Goal: Task Accomplishment & Management: Use online tool/utility

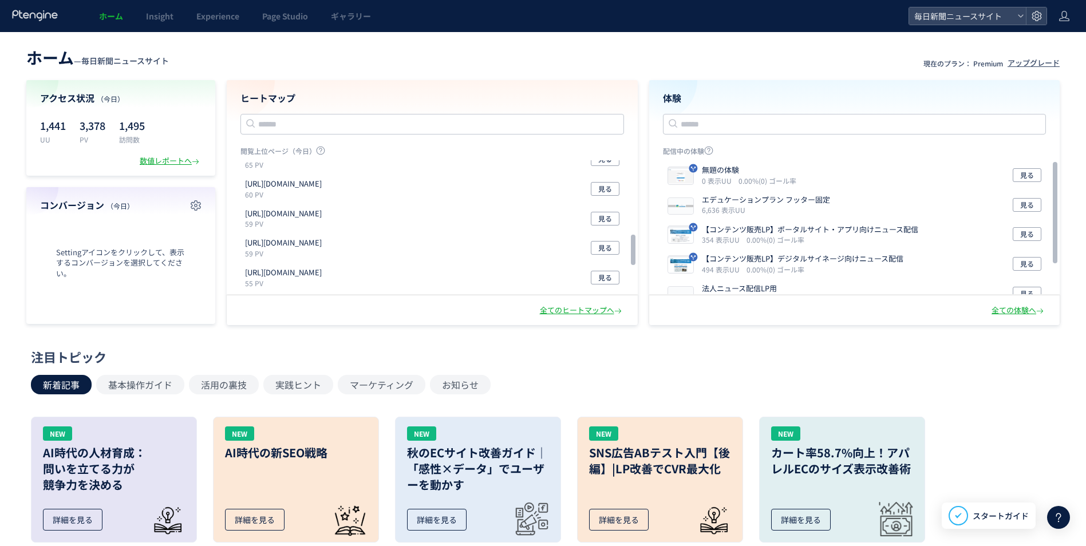
scroll to position [286, 0]
click at [282, 15] on span "Page Studio" at bounding box center [285, 15] width 46 height 11
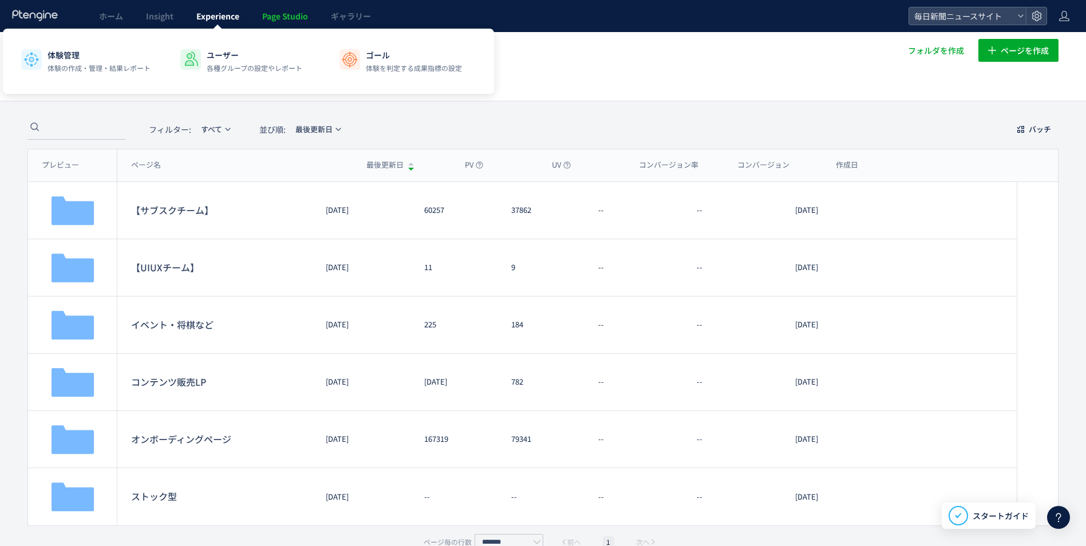
click at [234, 18] on span "Experience" at bounding box center [217, 15] width 43 height 11
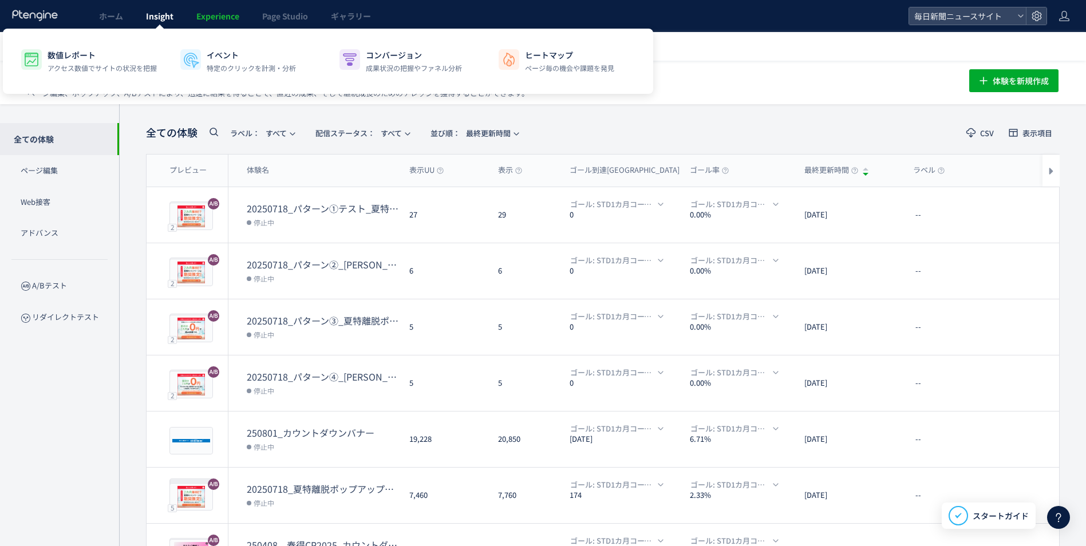
click at [162, 16] on span "Insight" at bounding box center [159, 15] width 27 height 11
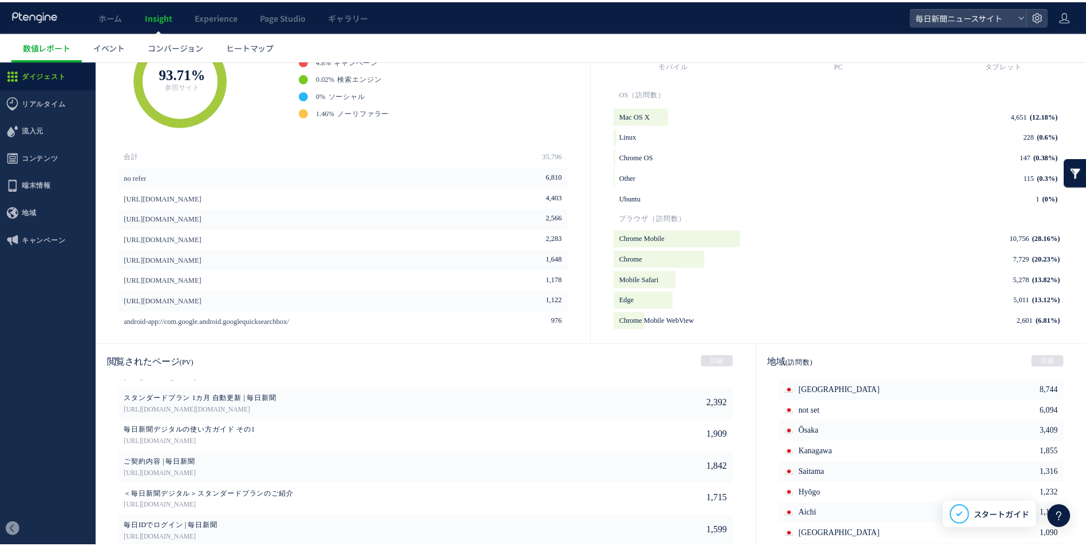
scroll to position [473, 0]
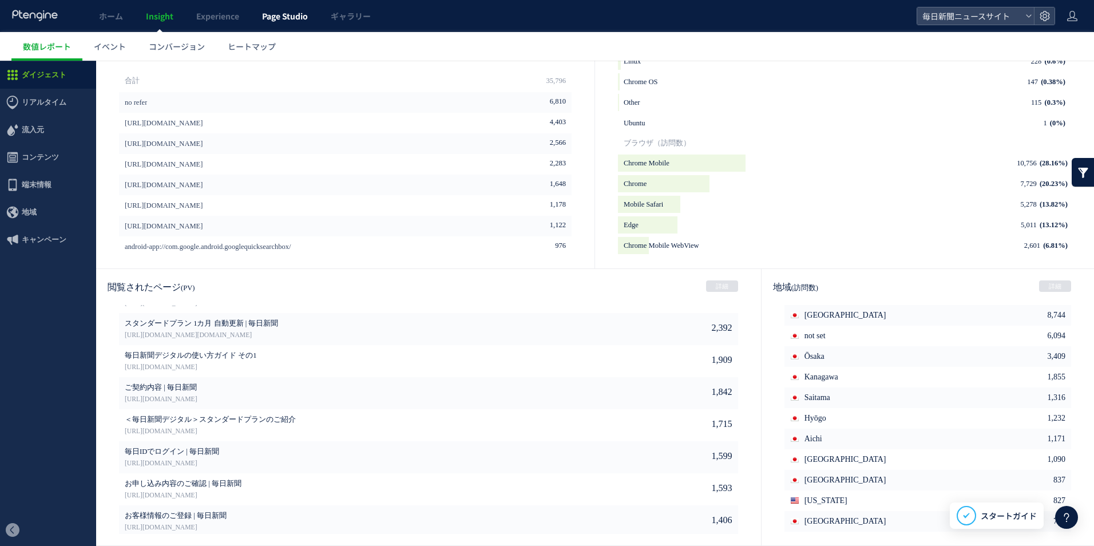
click at [278, 23] on link "Page Studio" at bounding box center [285, 16] width 69 height 32
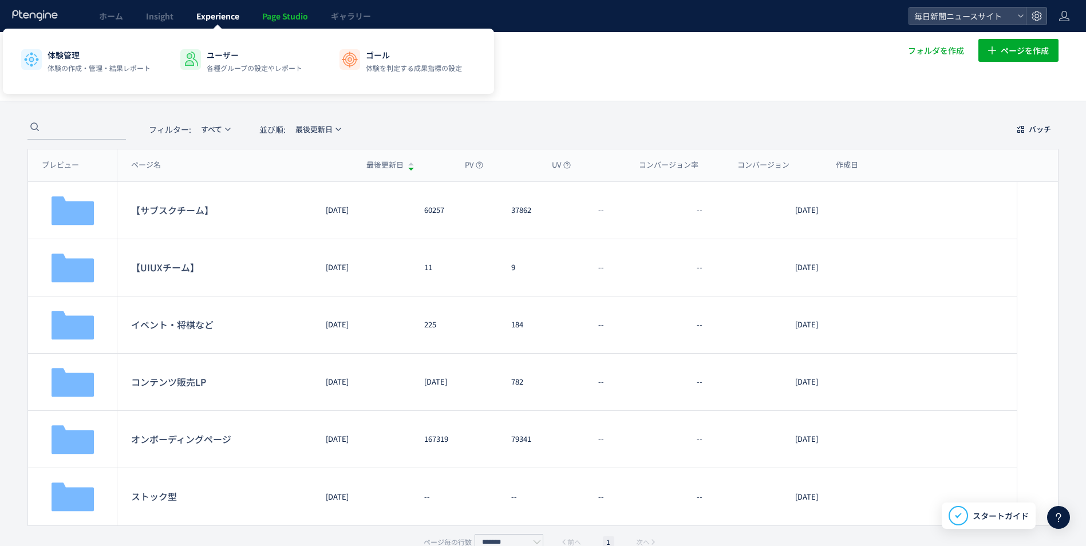
click at [227, 23] on link "Experience" at bounding box center [218, 16] width 66 height 32
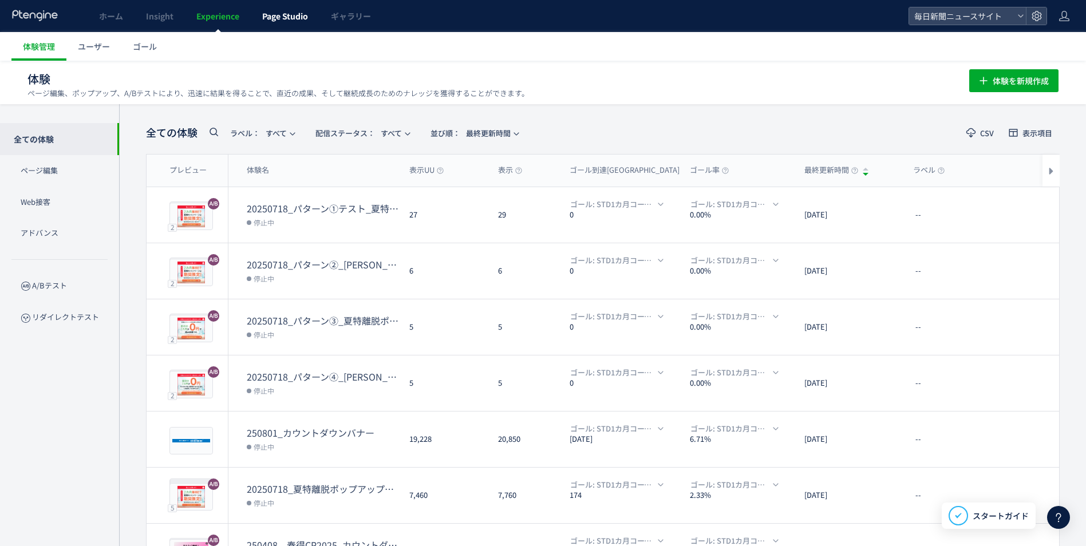
click at [288, 25] on link "Page Studio" at bounding box center [285, 16] width 69 height 32
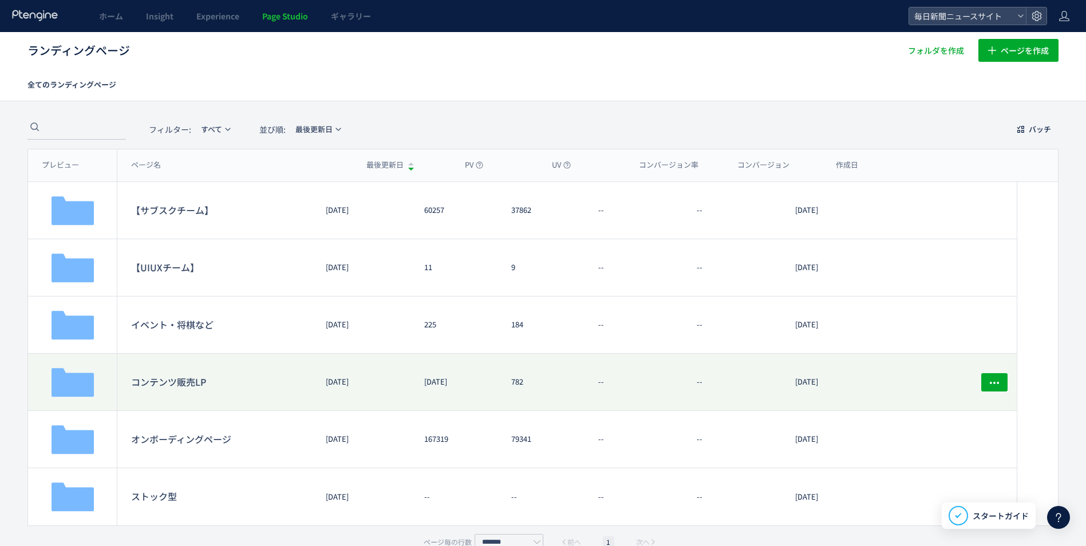
click at [176, 386] on dt "コンテンツ販売LP" at bounding box center [221, 382] width 181 height 14
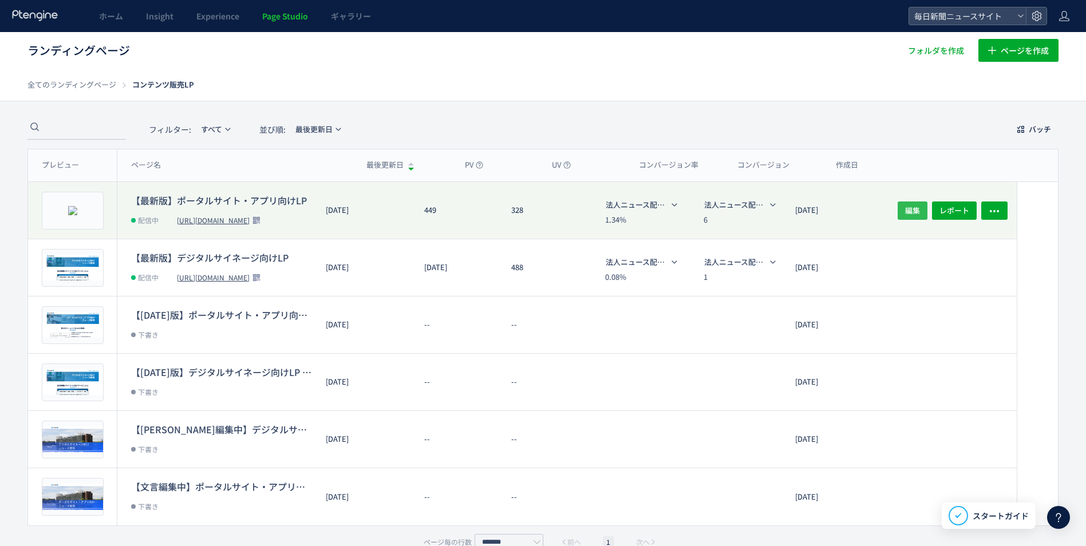
click at [900, 209] on button "編集" at bounding box center [912, 210] width 30 height 18
